Goal: Transaction & Acquisition: Purchase product/service

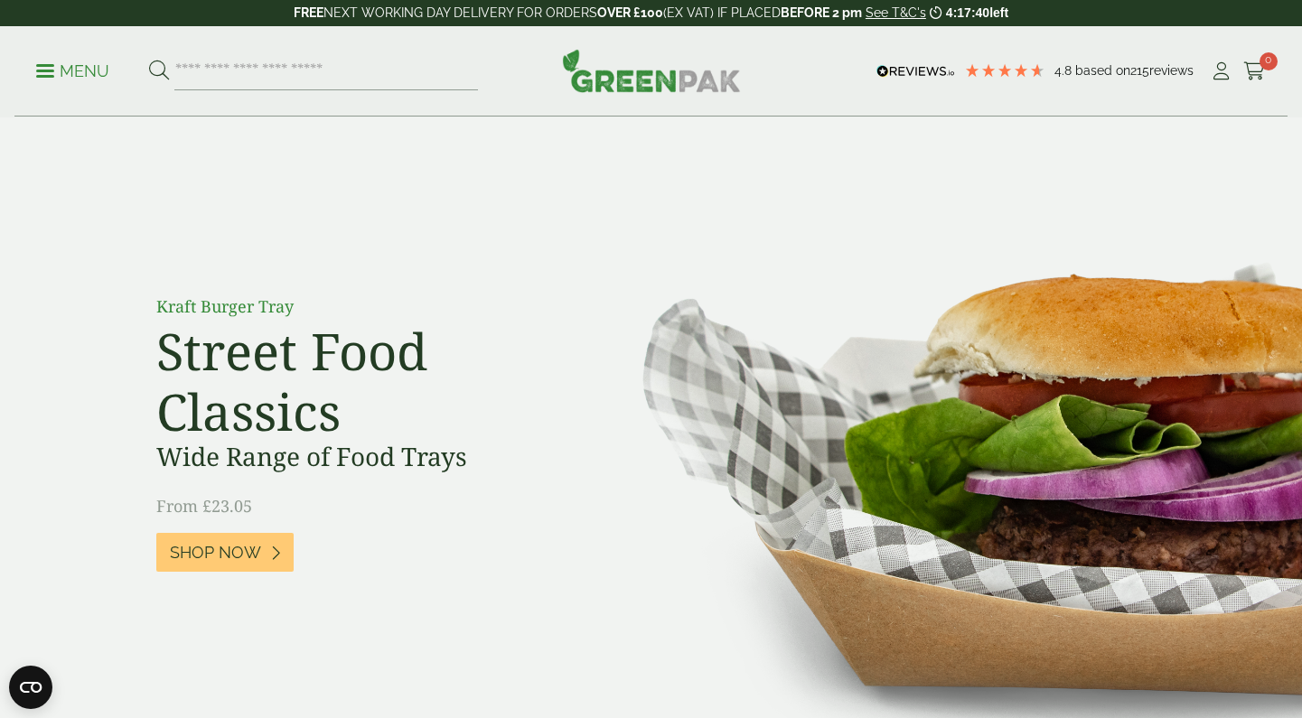
click at [1031, 150] on img at bounding box center [943, 445] width 716 height 657
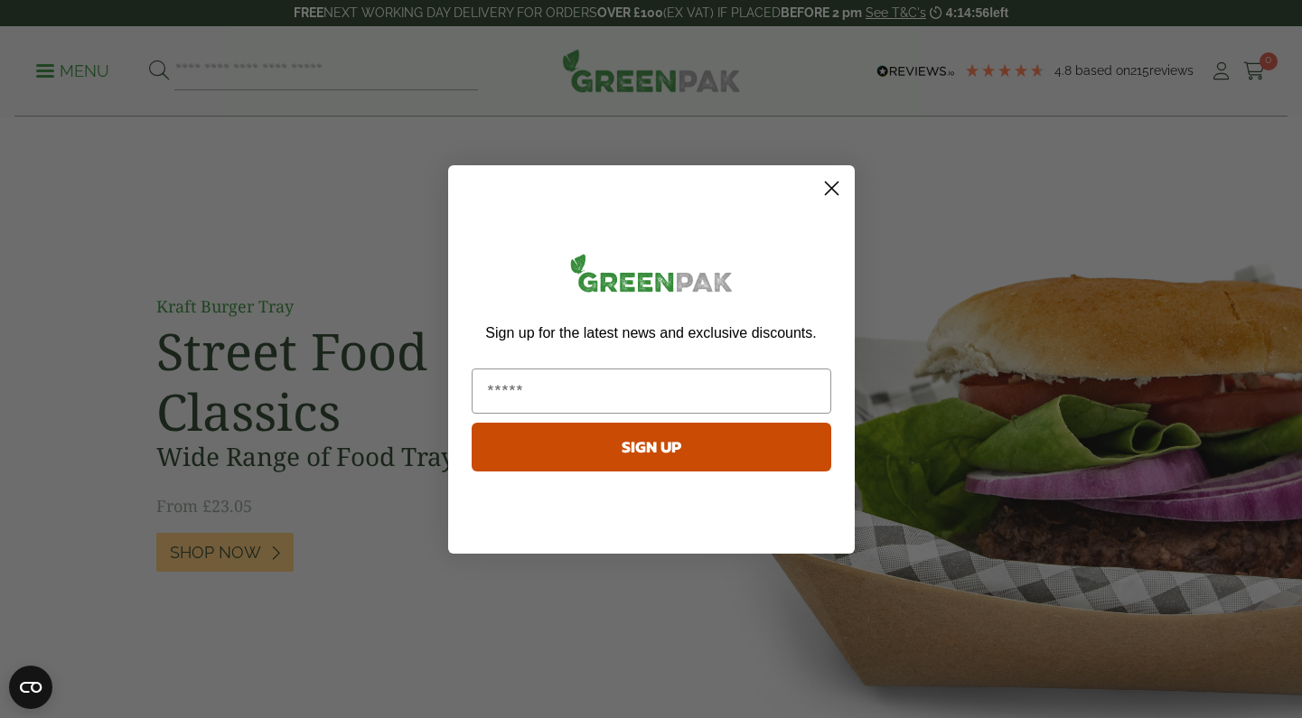
type input "**********"
click at [660, 459] on button "SIGN UP" at bounding box center [652, 447] width 360 height 49
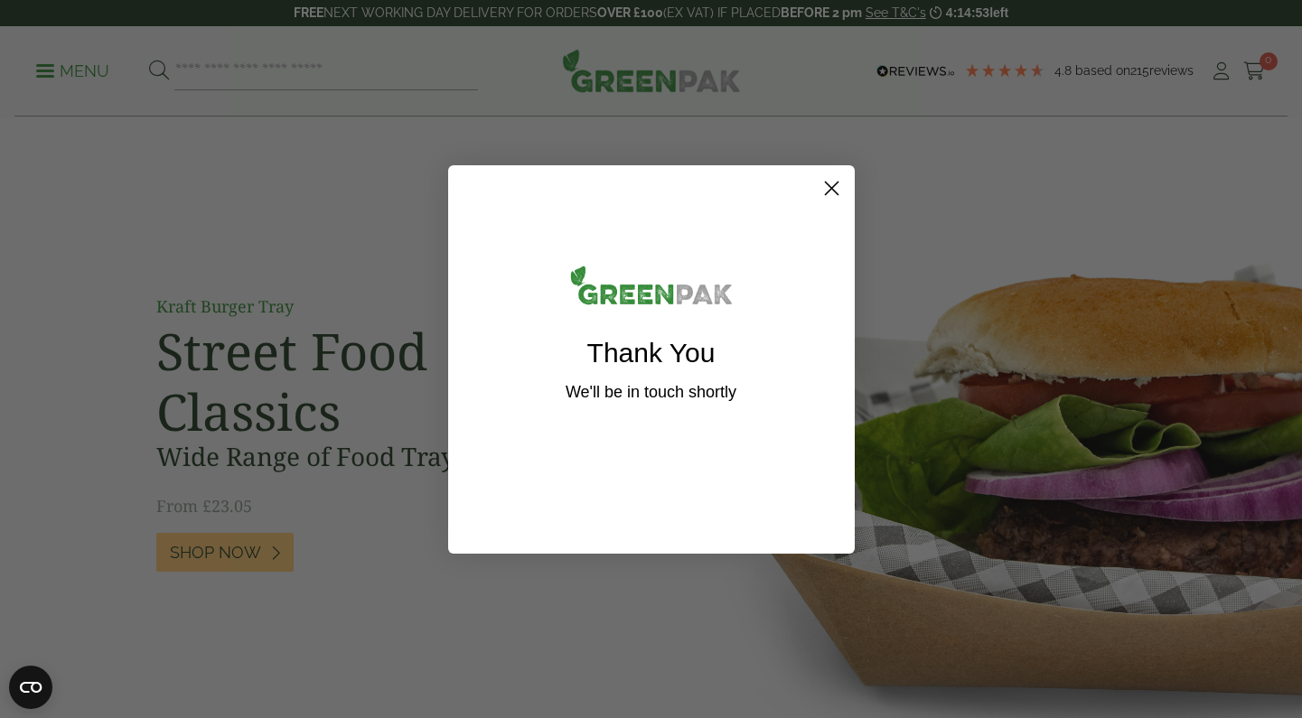
click at [836, 183] on icon "Close dialog" at bounding box center [831, 188] width 13 height 13
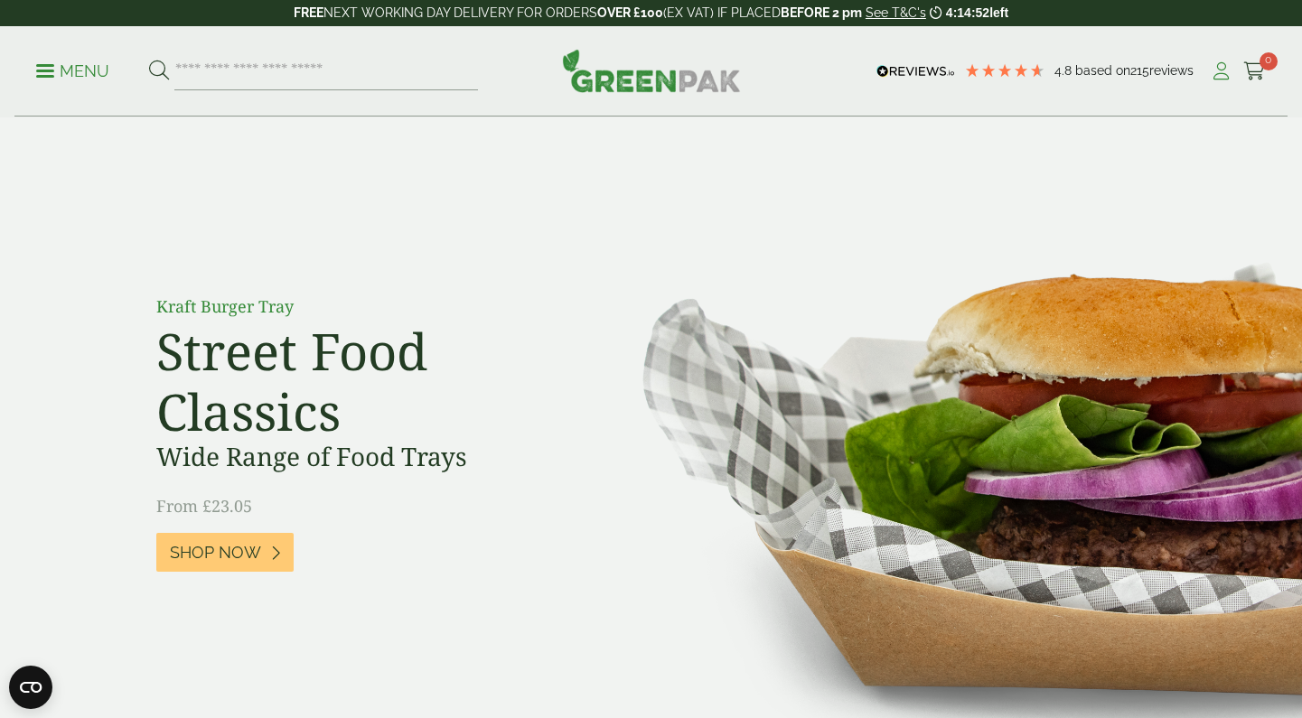
click at [1214, 76] on icon at bounding box center [1221, 71] width 23 height 18
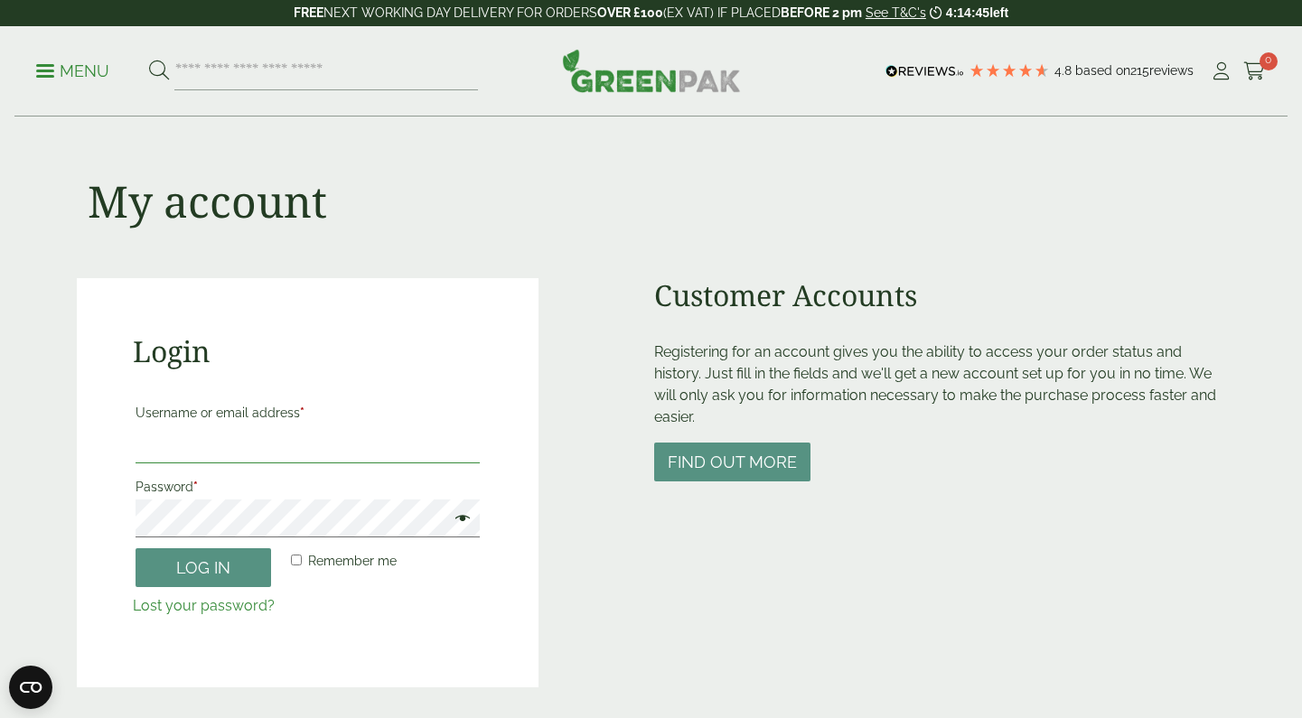
type input "**********"
click at [233, 566] on button "Log in" at bounding box center [204, 567] width 136 height 39
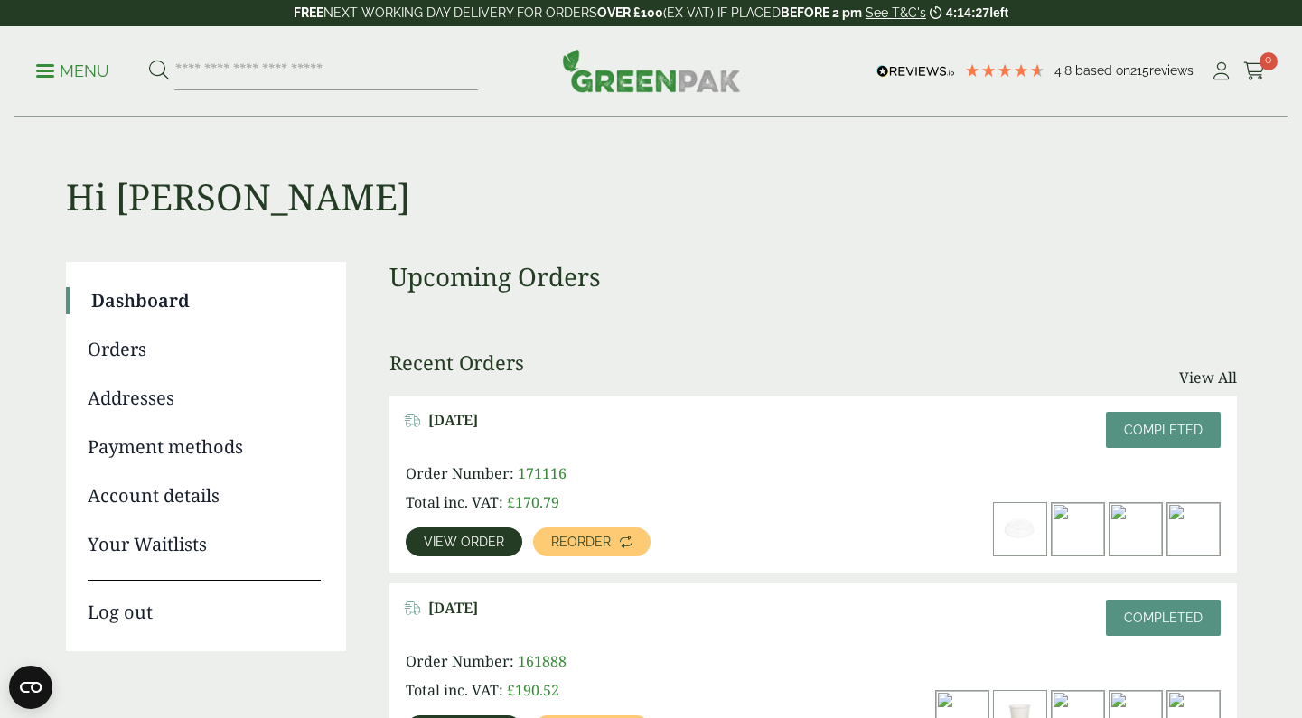
click at [482, 544] on span "View order" at bounding box center [464, 542] width 80 height 13
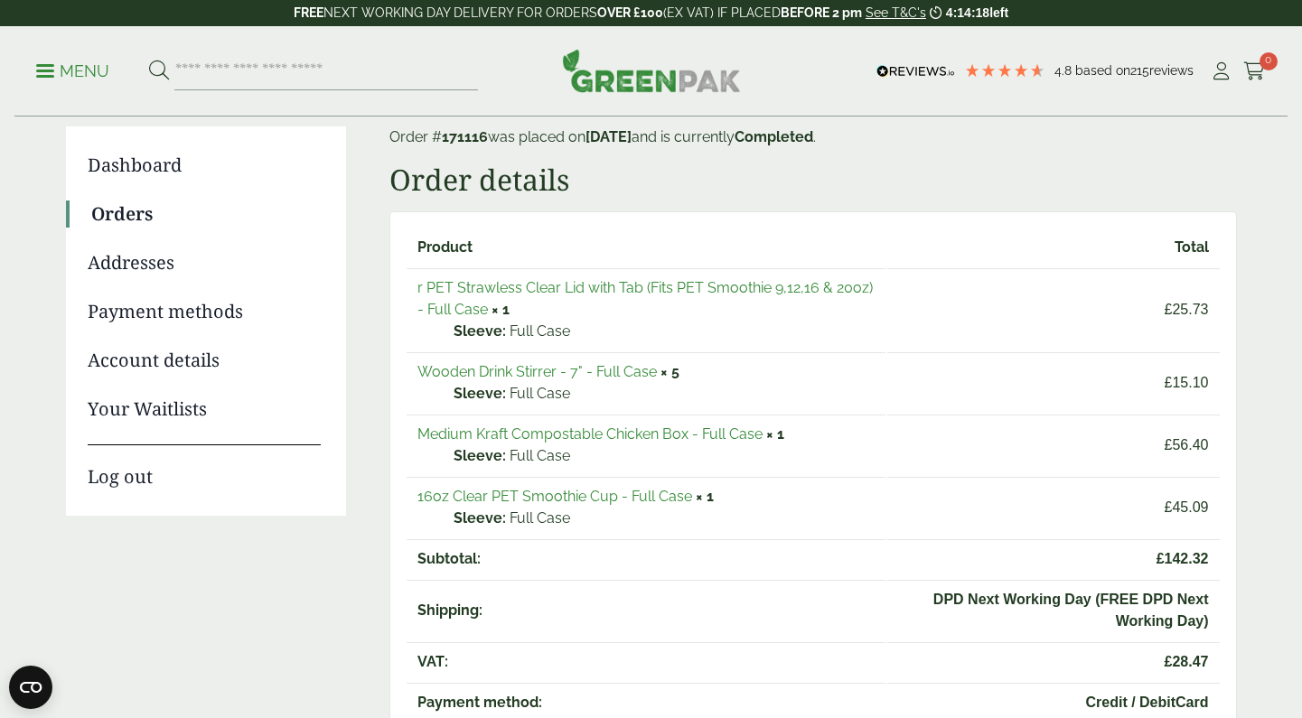
click at [592, 496] on link "16oz Clear PET Smoothie Cup - Full Case" at bounding box center [554, 496] width 275 height 17
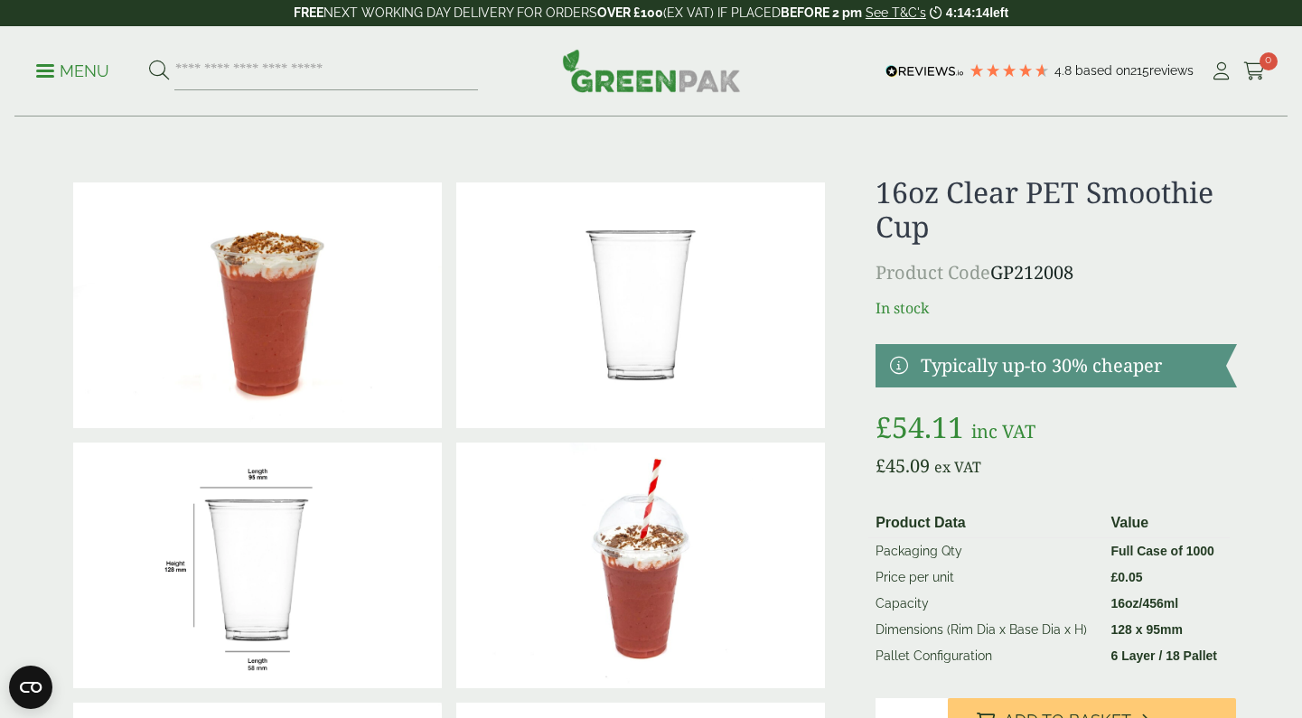
click at [1053, 711] on span "Add to Basket" at bounding box center [1067, 721] width 127 height 20
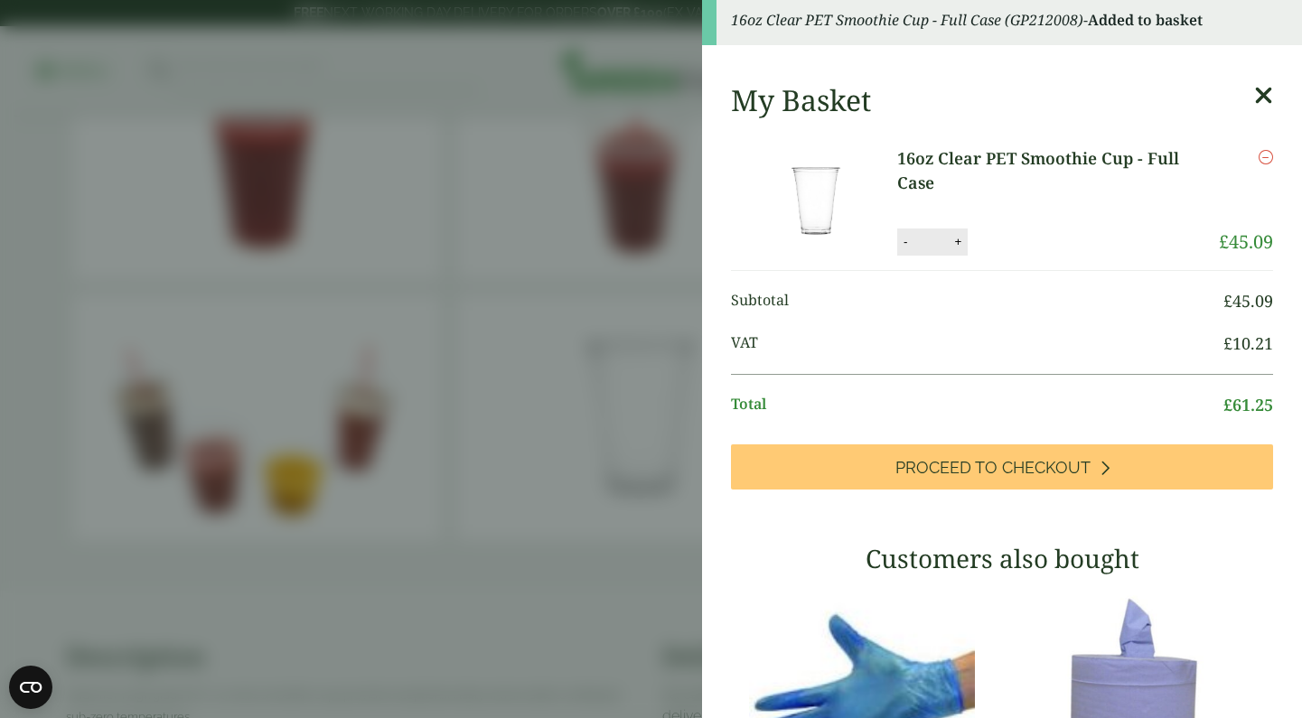
scroll to position [8, 0]
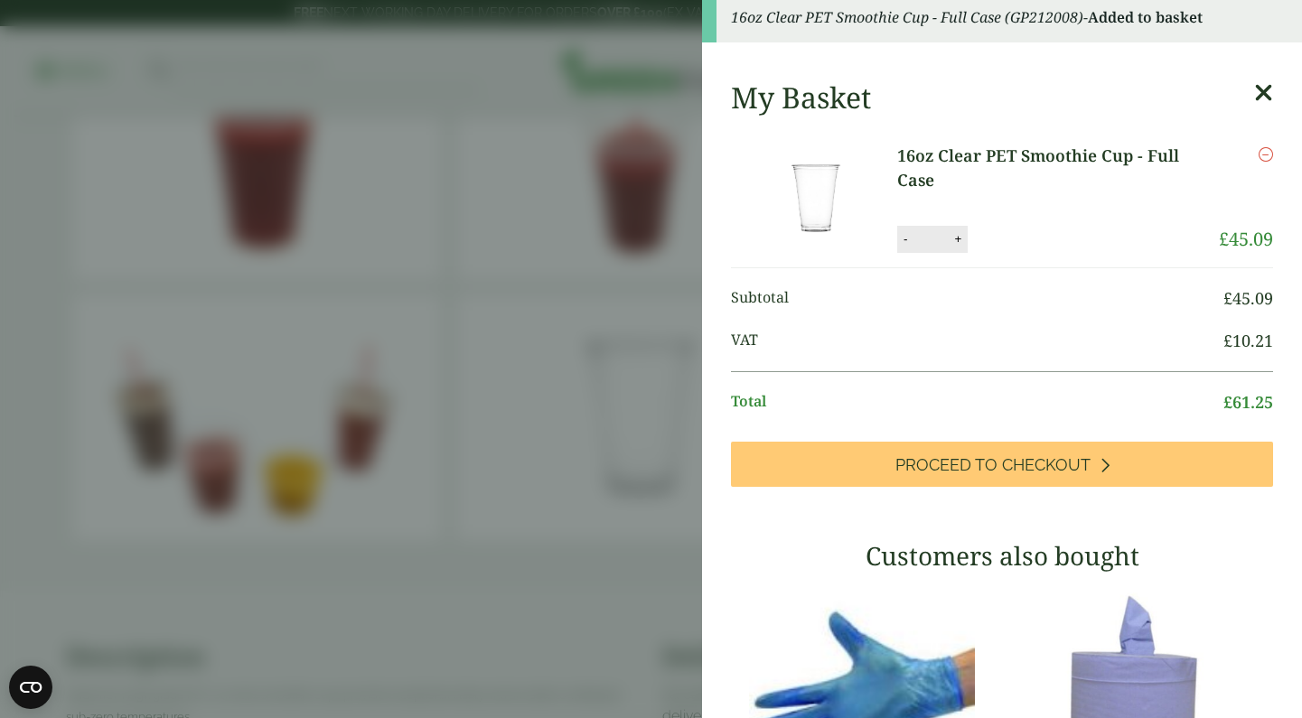
click at [1268, 92] on icon at bounding box center [1263, 92] width 19 height 25
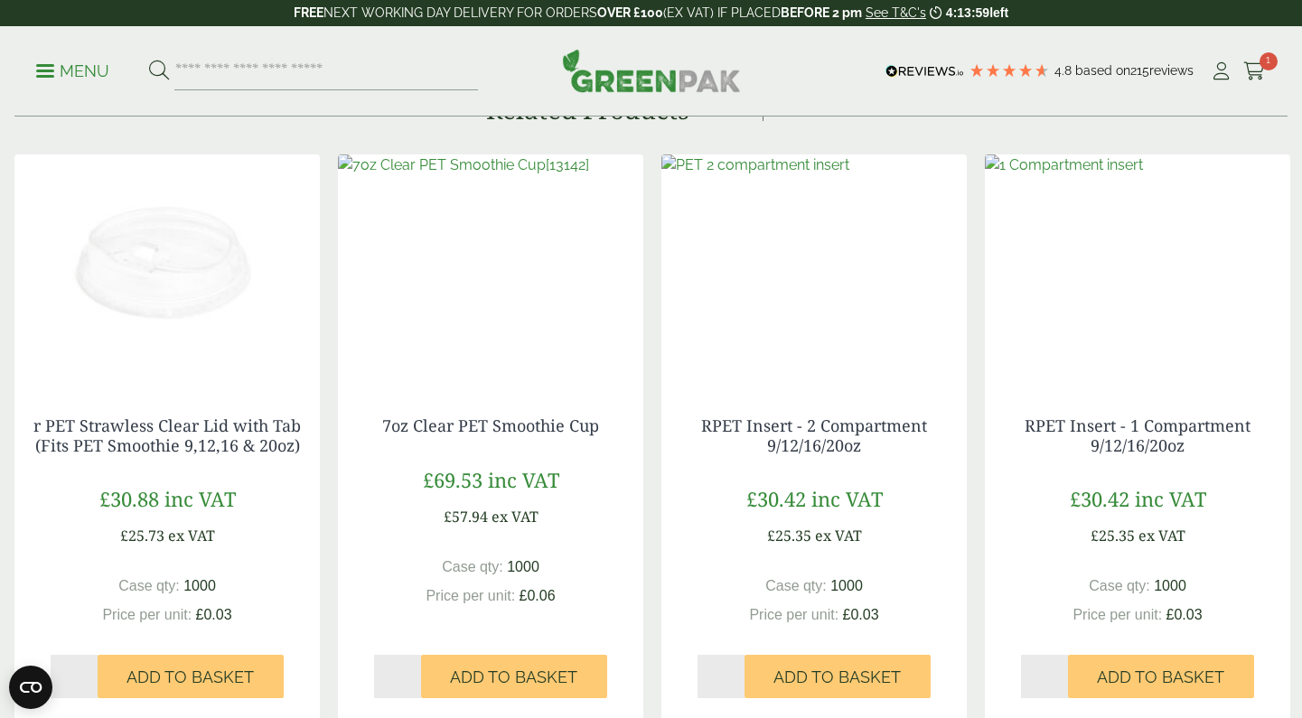
scroll to position [2704, 0]
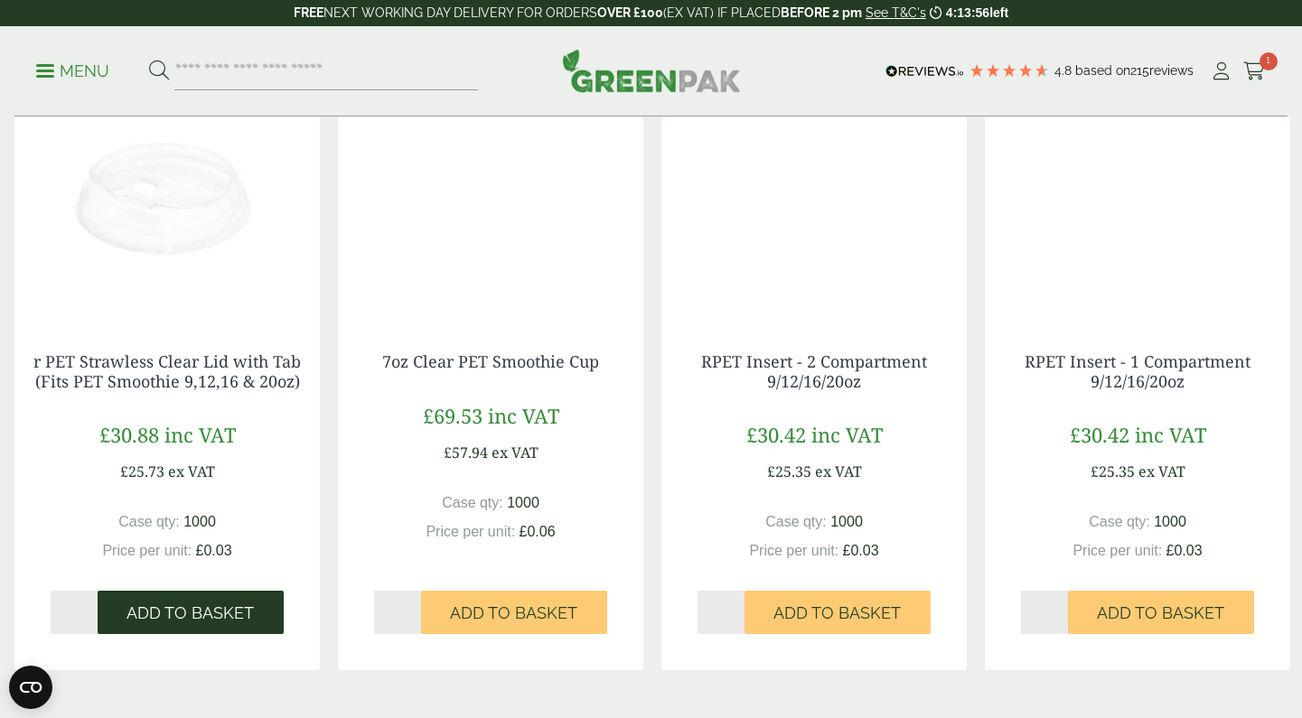
click at [197, 616] on span "Add to Basket" at bounding box center [189, 614] width 127 height 20
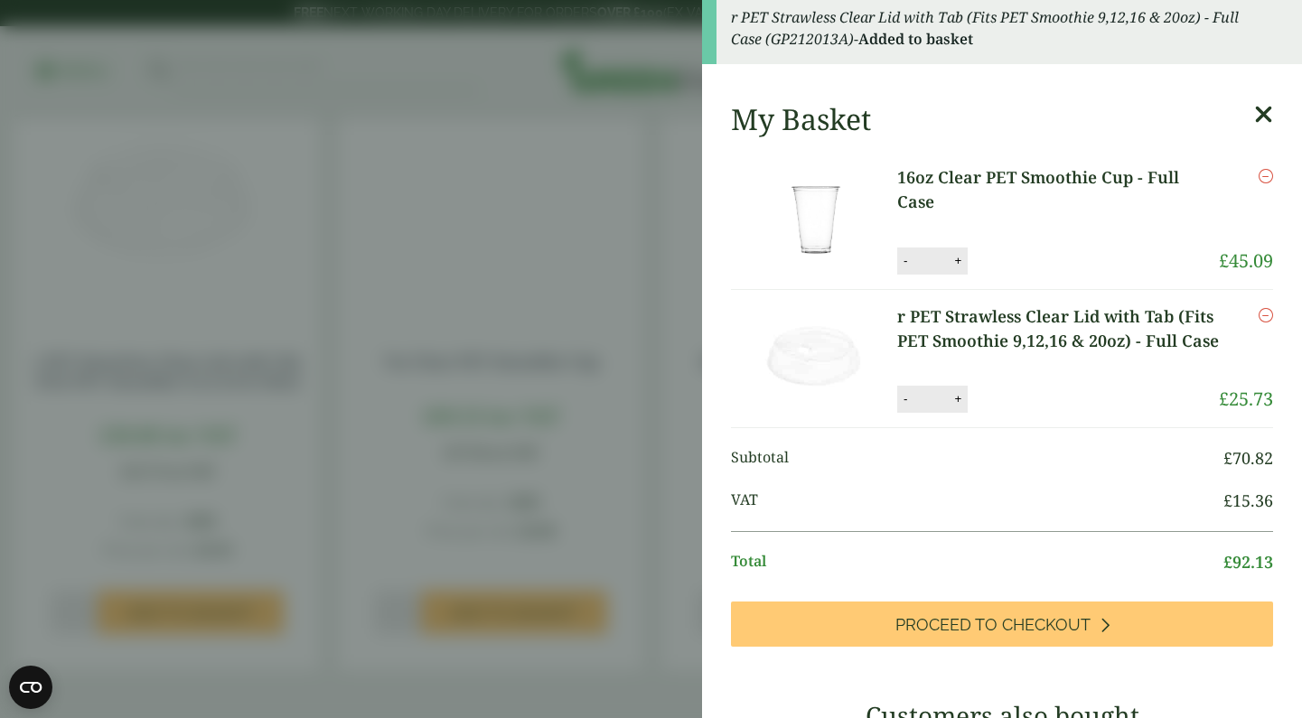
click at [1259, 112] on icon at bounding box center [1263, 114] width 19 height 25
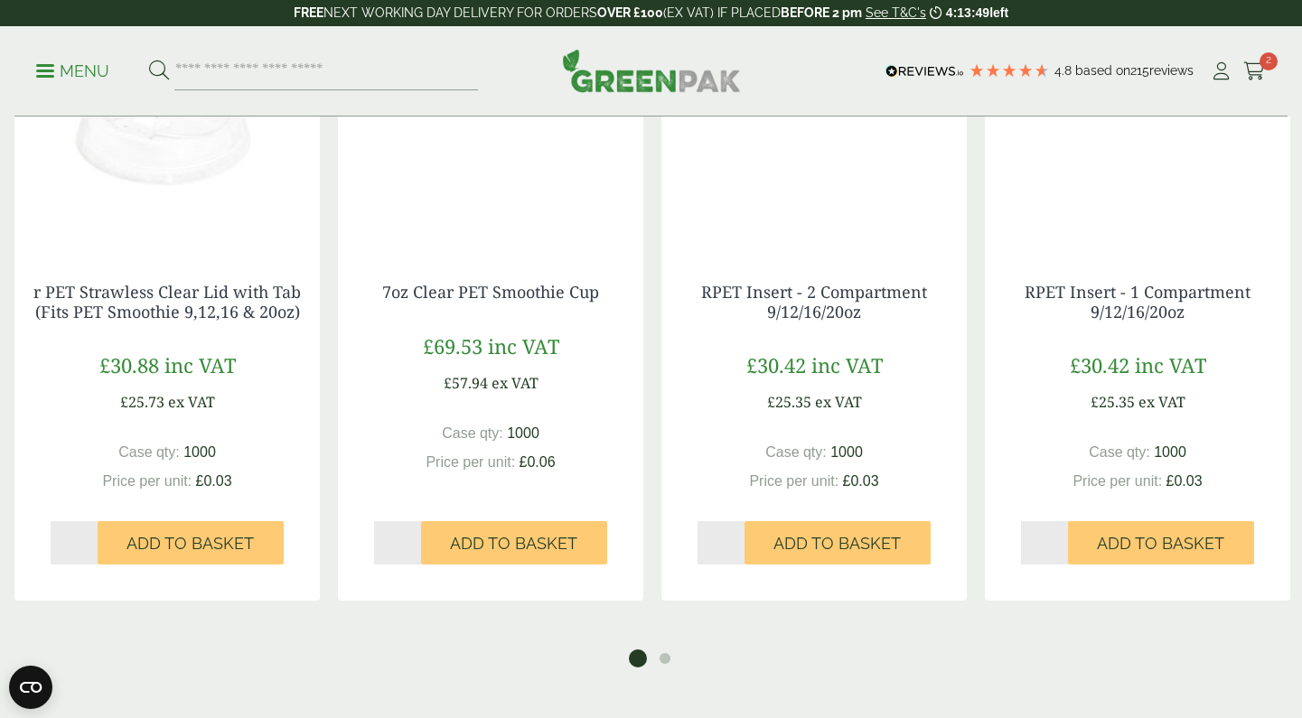
scroll to position [2766, 0]
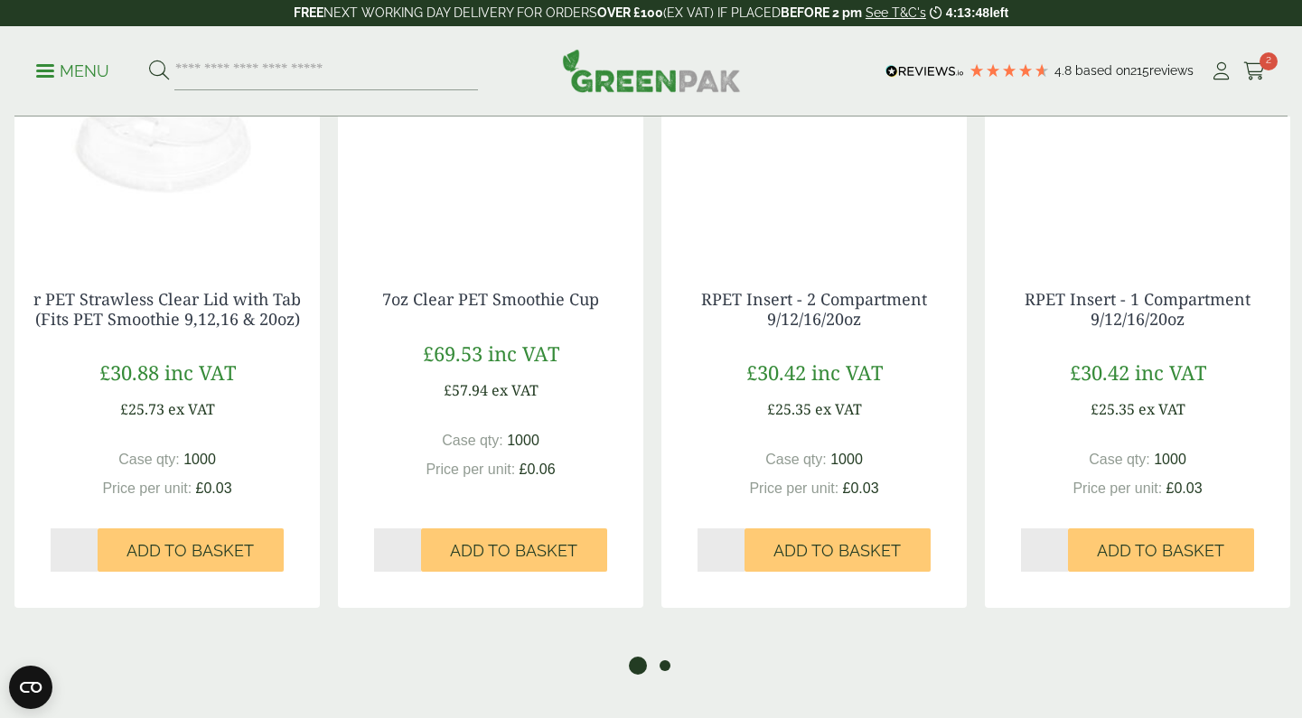
click at [667, 665] on button "2" at bounding box center [665, 666] width 18 height 18
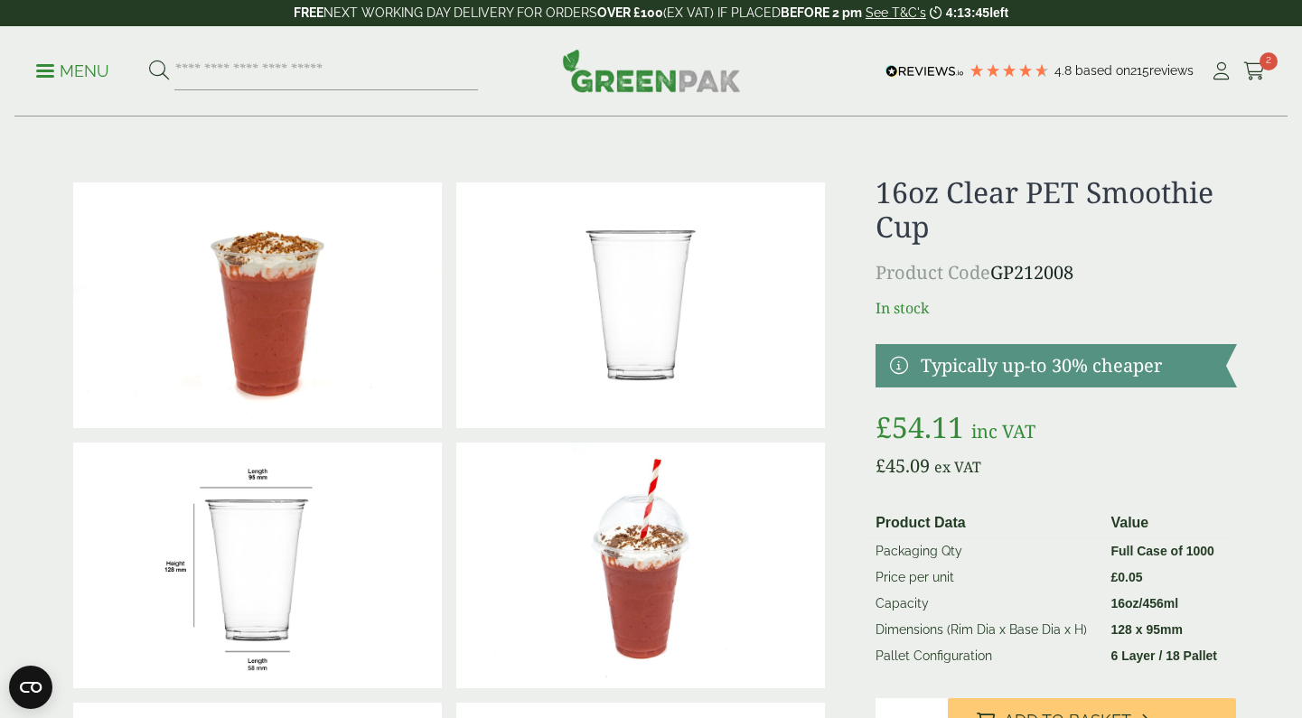
scroll to position [0, 0]
click at [1208, 74] on div "4.8 Based on 215 reviews" at bounding box center [1045, 71] width 330 height 27
click at [1221, 74] on icon at bounding box center [1221, 71] width 23 height 18
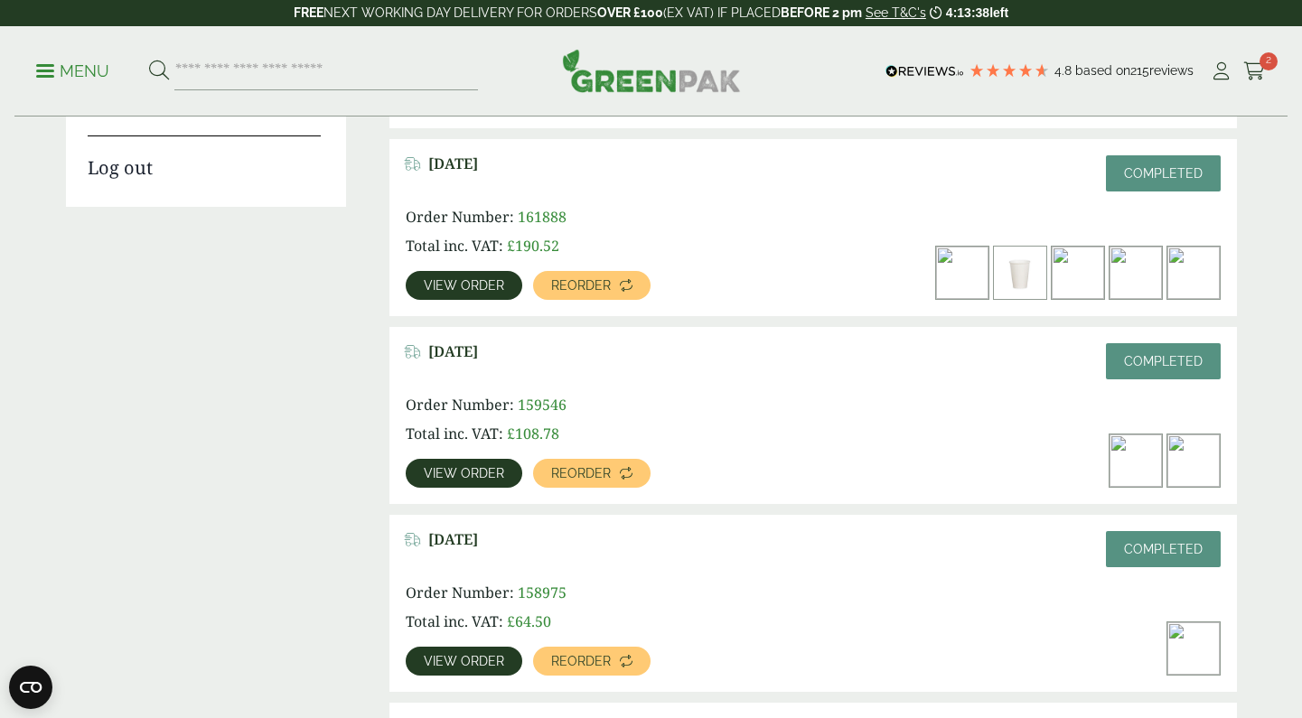
click at [481, 285] on span "View order" at bounding box center [464, 285] width 80 height 13
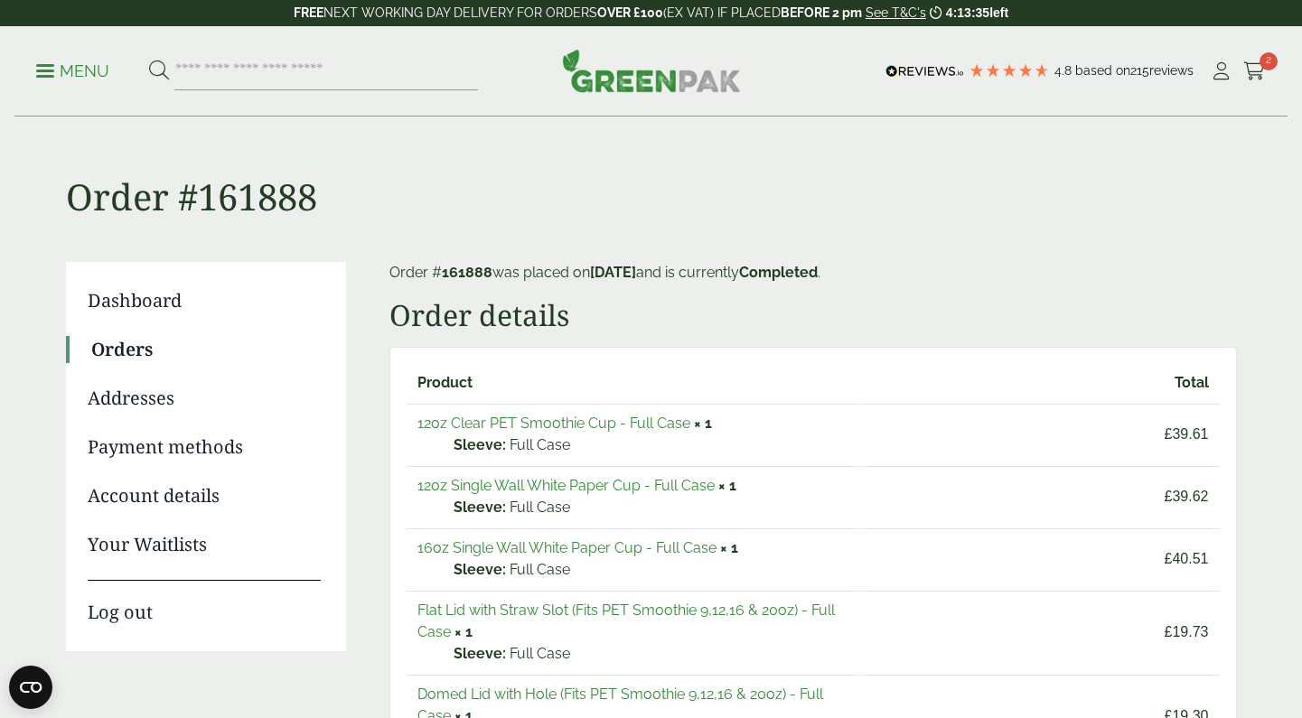
click at [614, 422] on link "12oz Clear PET Smoothie Cup - Full Case" at bounding box center [553, 423] width 273 height 17
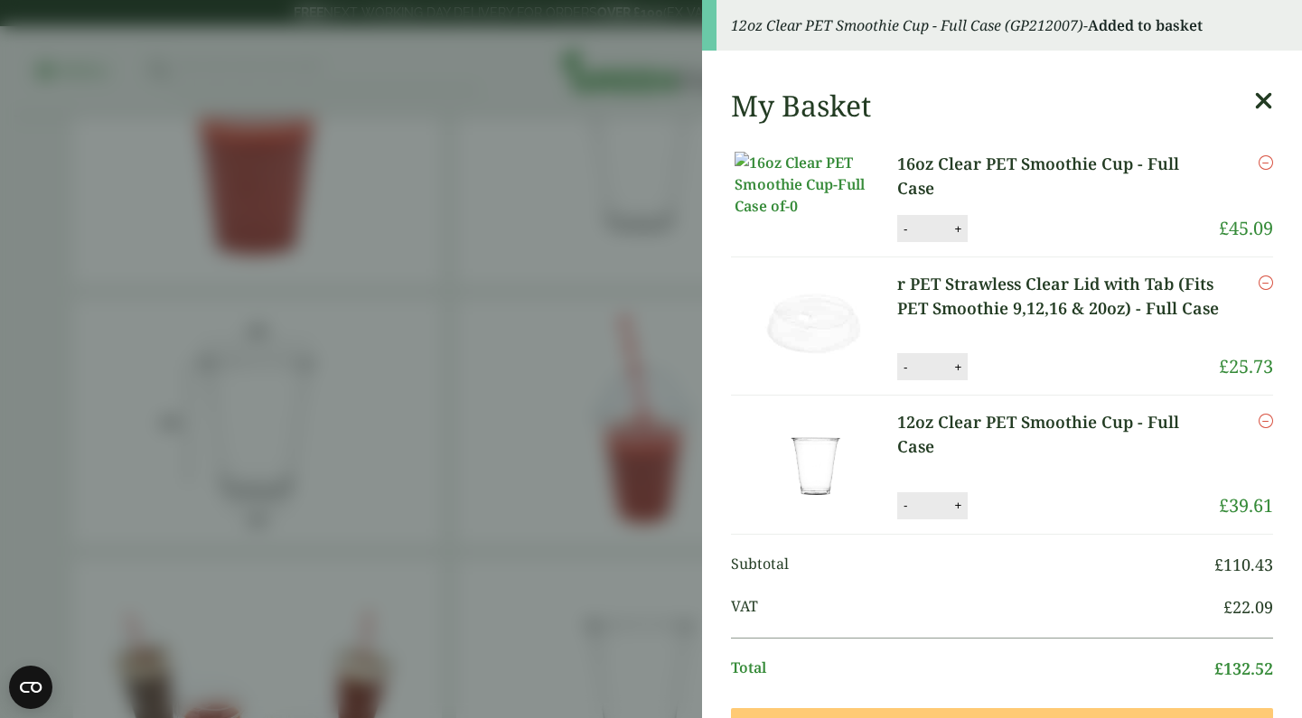
click at [1252, 105] on div "My Basket" at bounding box center [1002, 106] width 542 height 34
click at [1259, 101] on icon at bounding box center [1263, 101] width 19 height 25
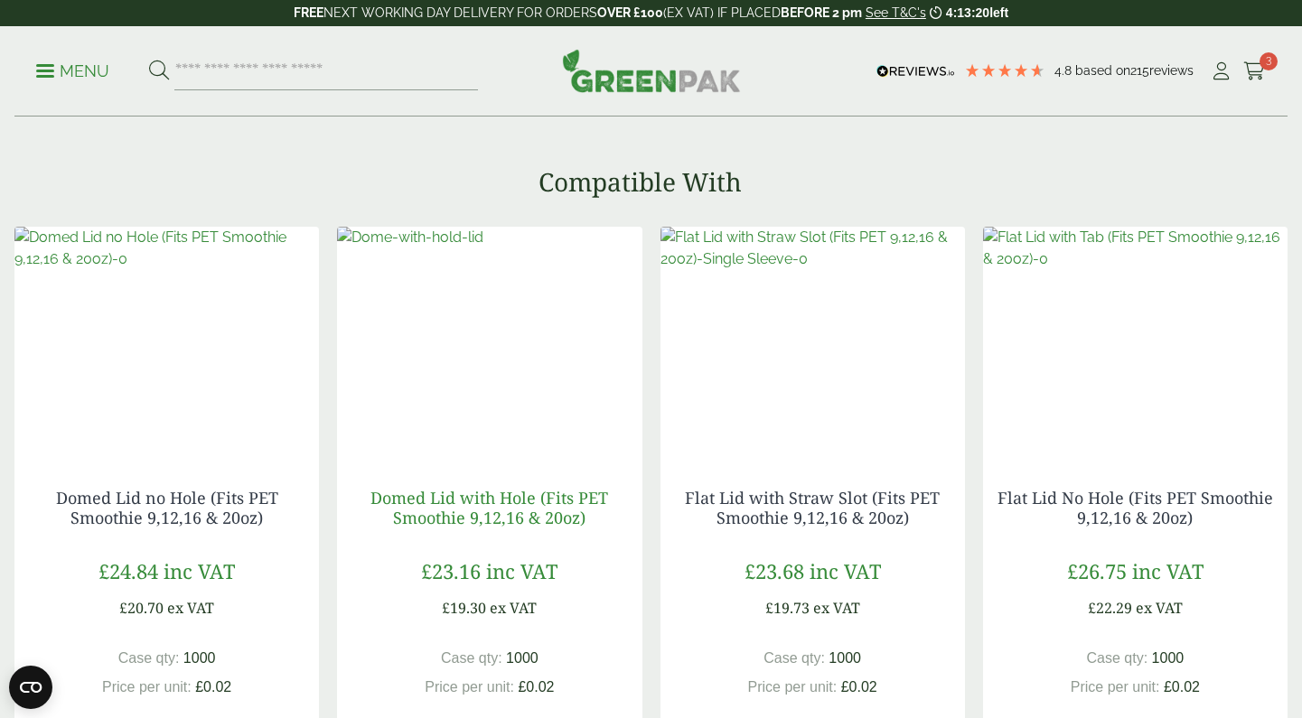
scroll to position [1711, 0]
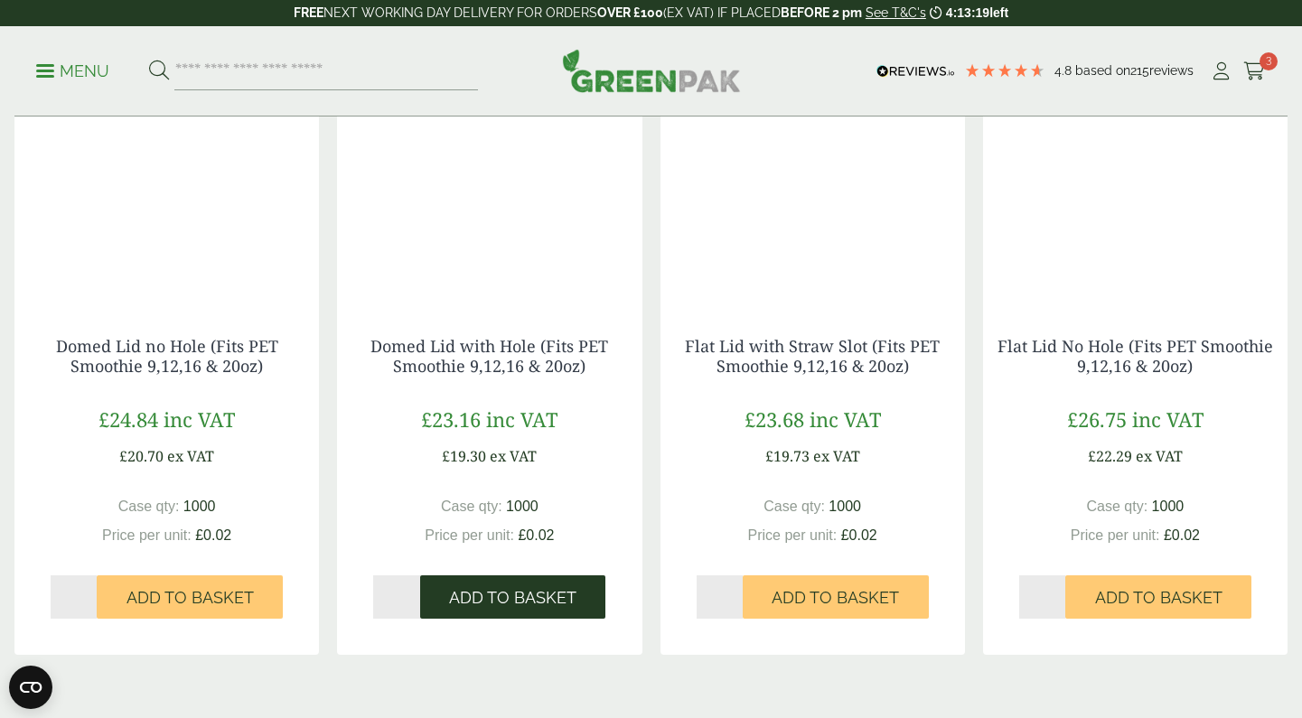
click at [507, 594] on span "Add to Basket" at bounding box center [512, 598] width 127 height 20
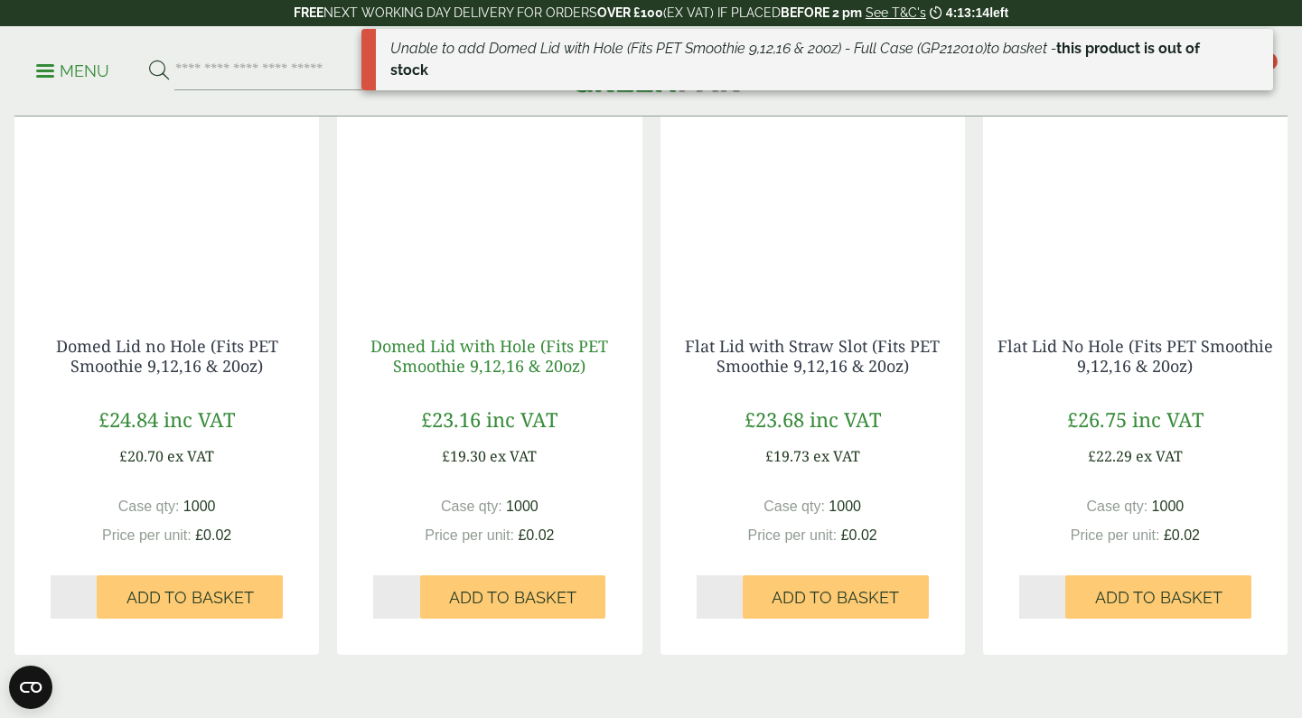
click at [501, 347] on link "Domed Lid with Hole (Fits PET Smoothie 9,12,16 & 20oz)" at bounding box center [489, 356] width 238 height 42
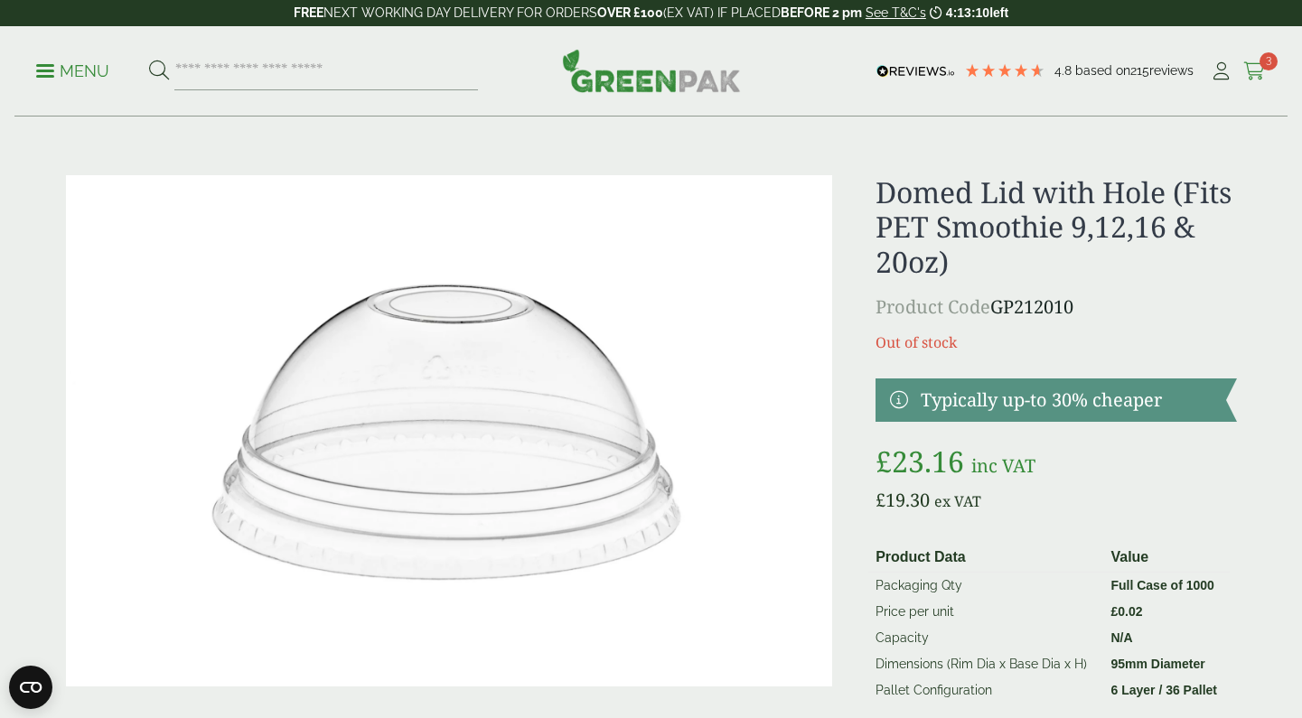
click at [1252, 68] on icon at bounding box center [1254, 71] width 23 height 18
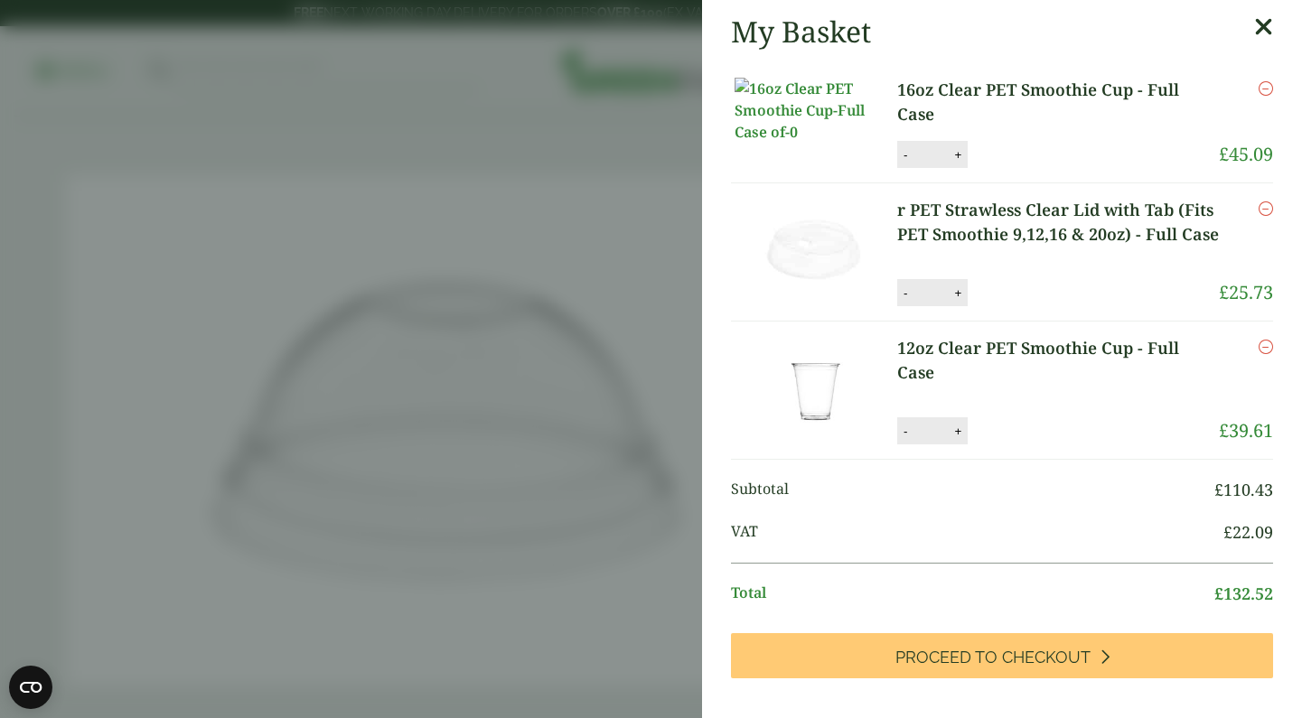
click at [1268, 31] on icon at bounding box center [1263, 26] width 19 height 25
